Goal: Task Accomplishment & Management: Manage account settings

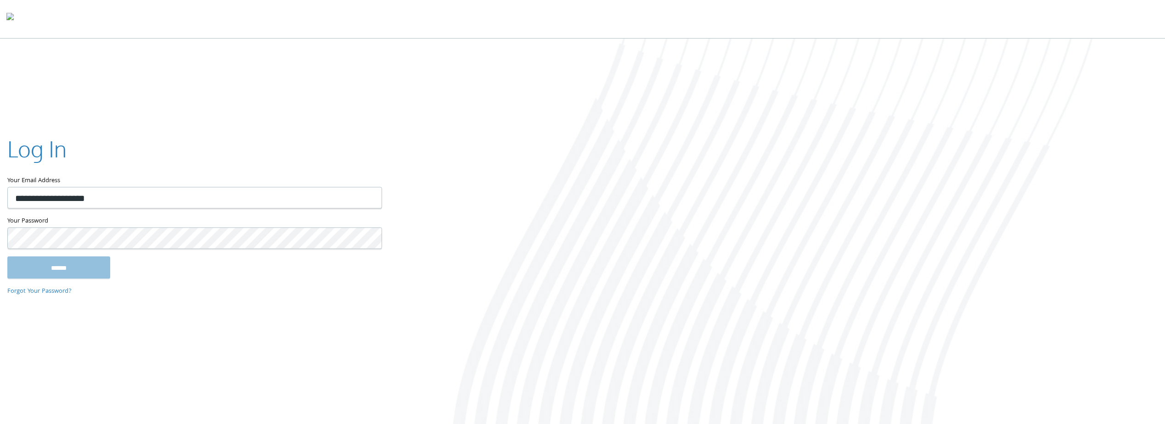
type input "**********"
click at [7, 257] on input "******" at bounding box center [58, 268] width 103 height 22
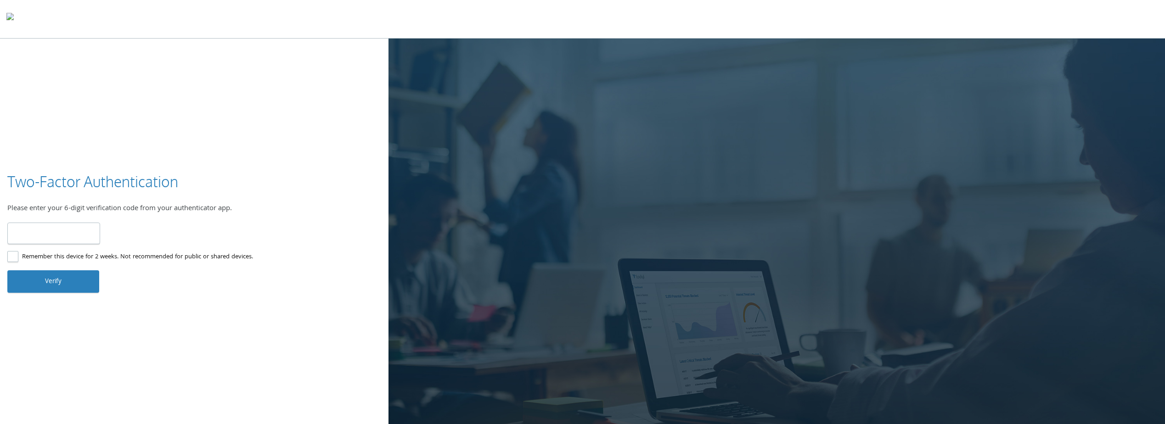
type input "******"
